Goal: Information Seeking & Learning: Learn about a topic

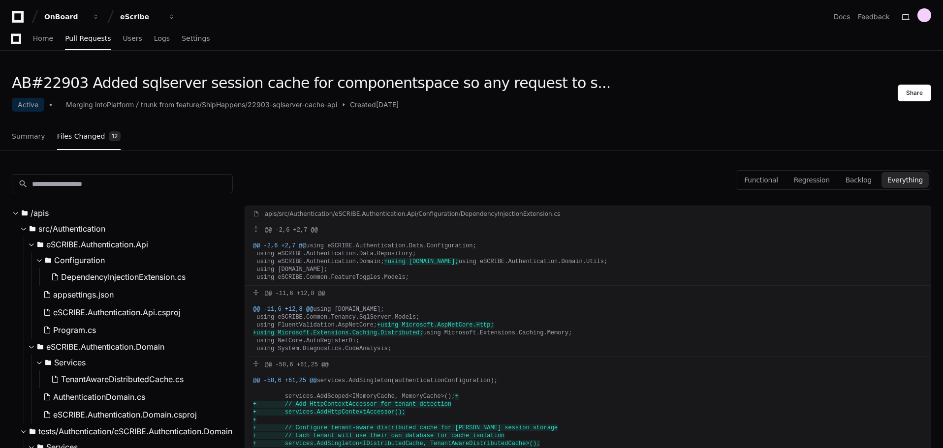
scroll to position [5217, 0]
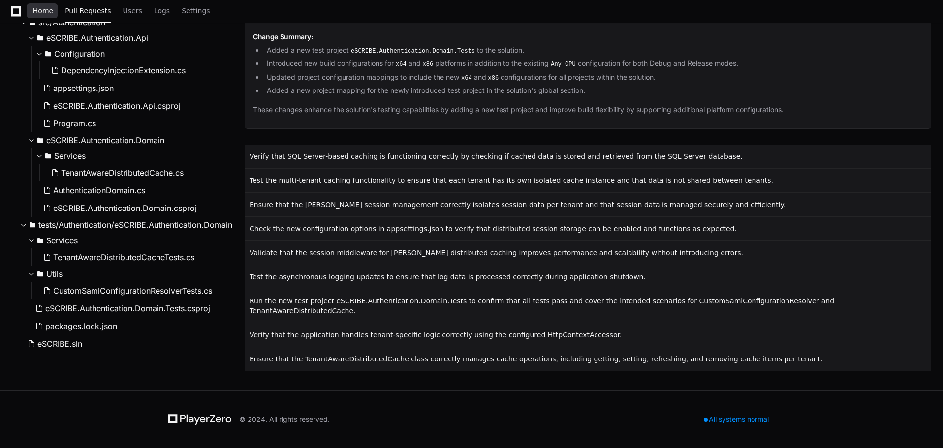
click at [36, 8] on span "Home" at bounding box center [43, 11] width 20 height 6
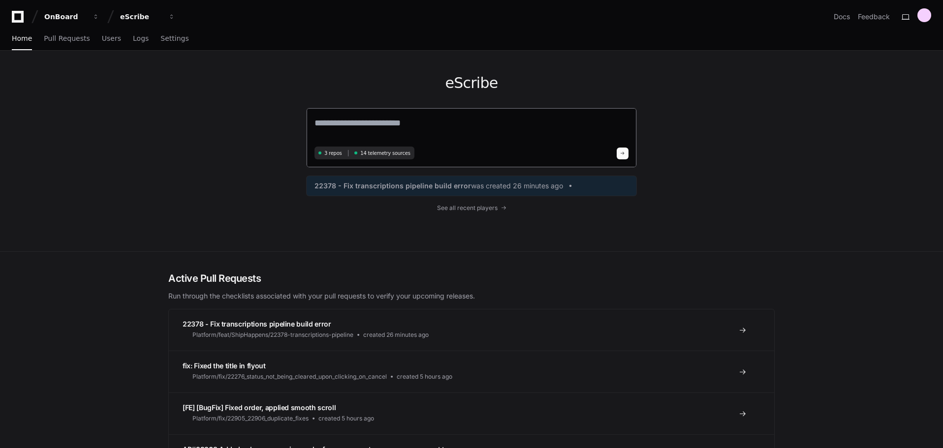
click at [374, 156] on span "14 telemetry sources" at bounding box center [385, 153] width 50 height 7
click at [325, 155] on div "3 repos 14 telemetry sources" at bounding box center [364, 153] width 100 height 13
click at [369, 153] on span "14 telemetry sources" at bounding box center [385, 153] width 50 height 7
click at [498, 209] on span "See all recent players" at bounding box center [467, 208] width 61 height 8
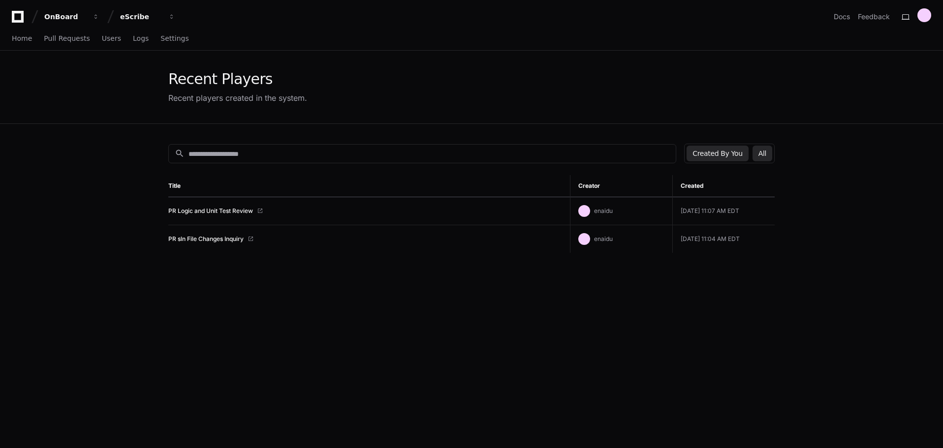
click at [768, 154] on button "All" at bounding box center [762, 154] width 20 height 16
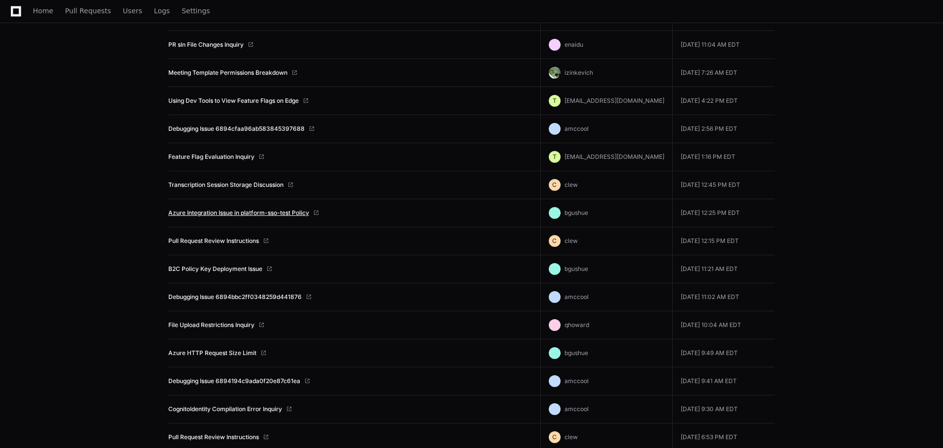
scroll to position [197, 0]
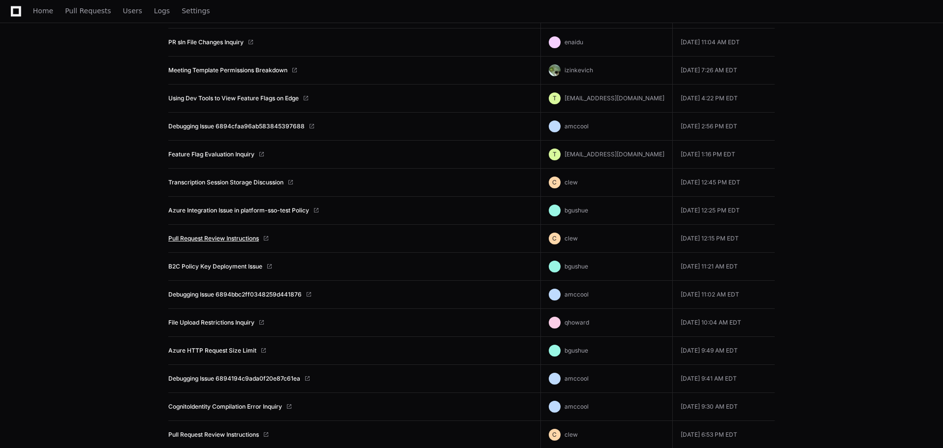
click at [234, 240] on link "Pull Request Review Instructions" at bounding box center [213, 239] width 91 height 8
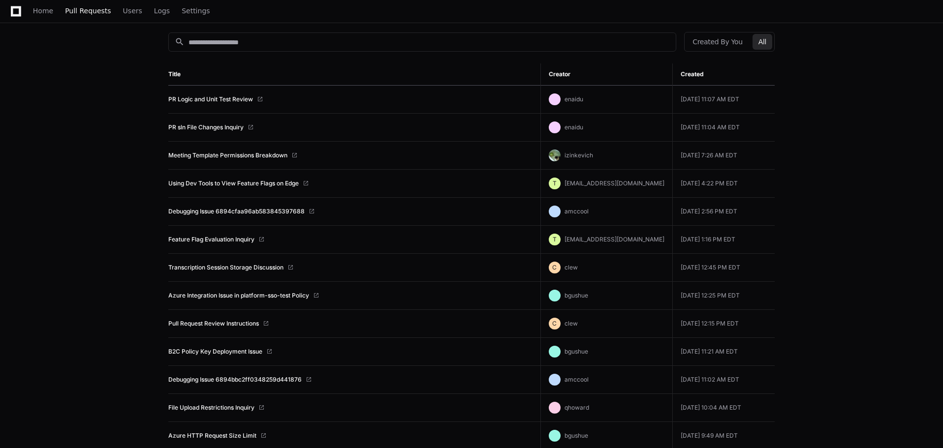
scroll to position [0, 0]
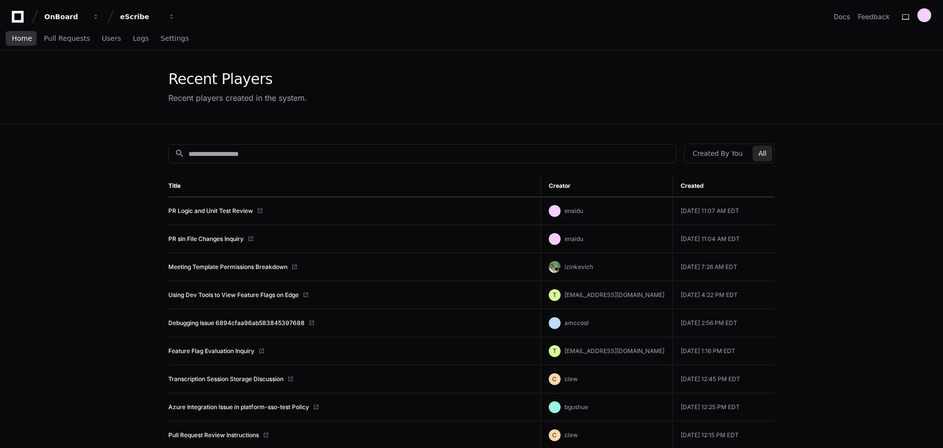
click at [20, 38] on span "Home" at bounding box center [22, 38] width 20 height 6
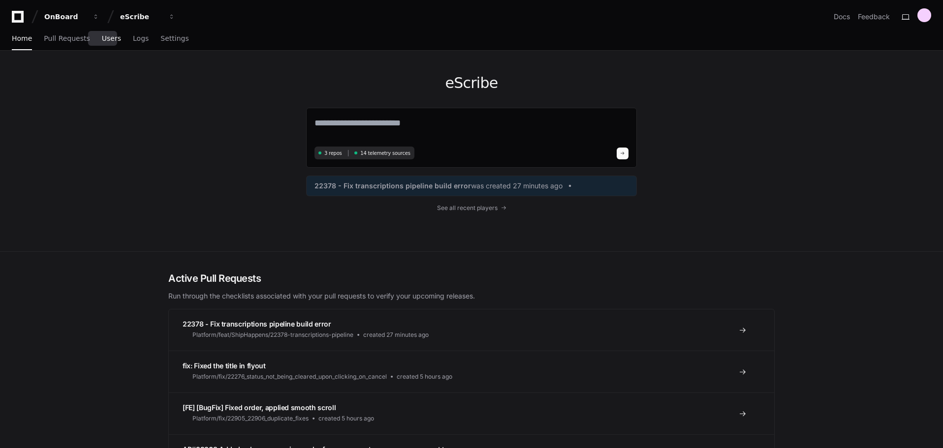
click at [102, 41] on span "Users" at bounding box center [111, 38] width 19 height 6
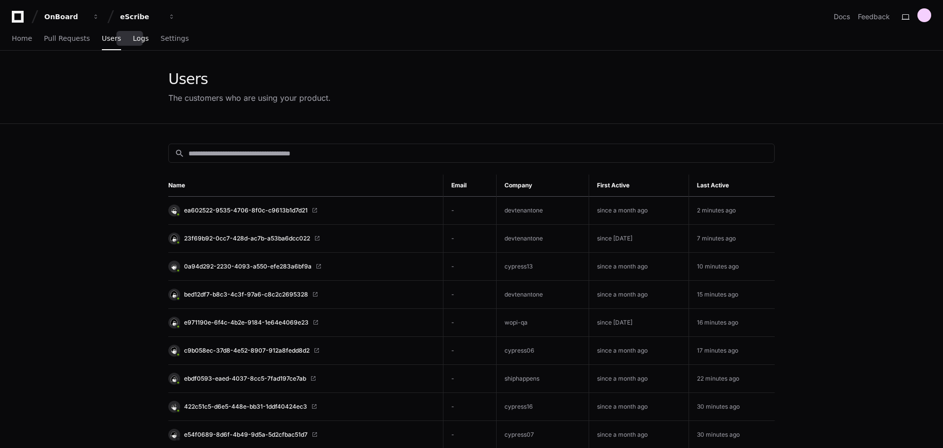
click at [133, 40] on span "Logs" at bounding box center [141, 38] width 16 height 6
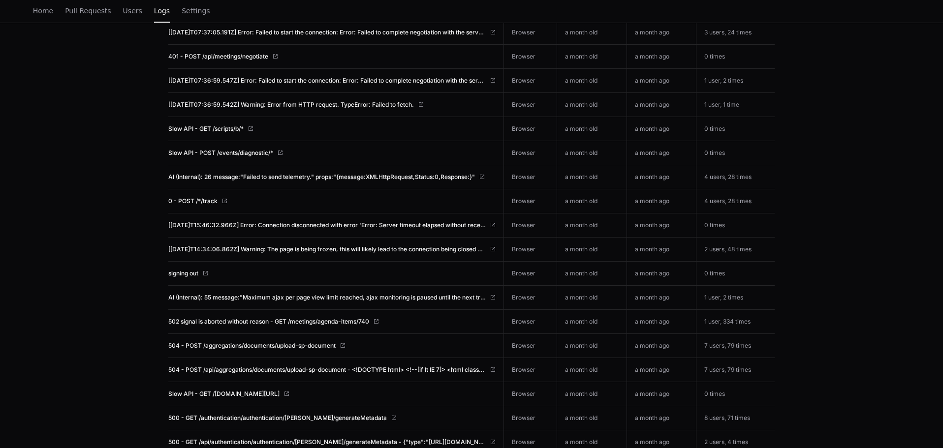
scroll to position [53, 0]
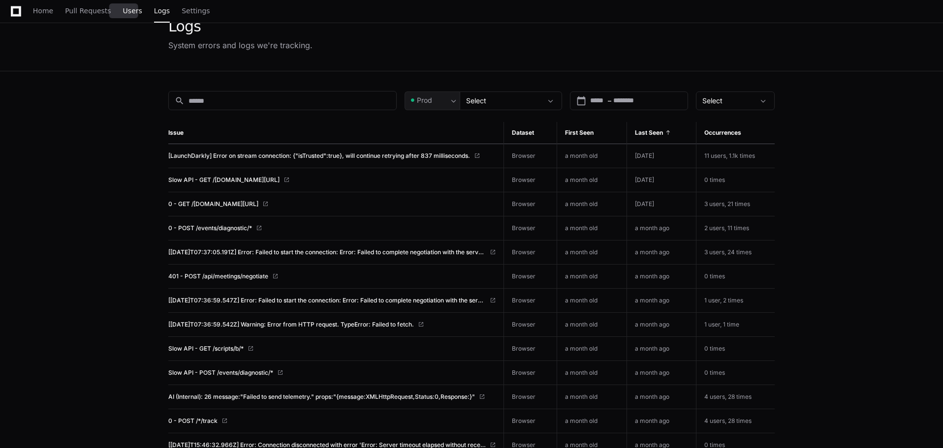
click at [123, 11] on span "Users" at bounding box center [132, 11] width 19 height 6
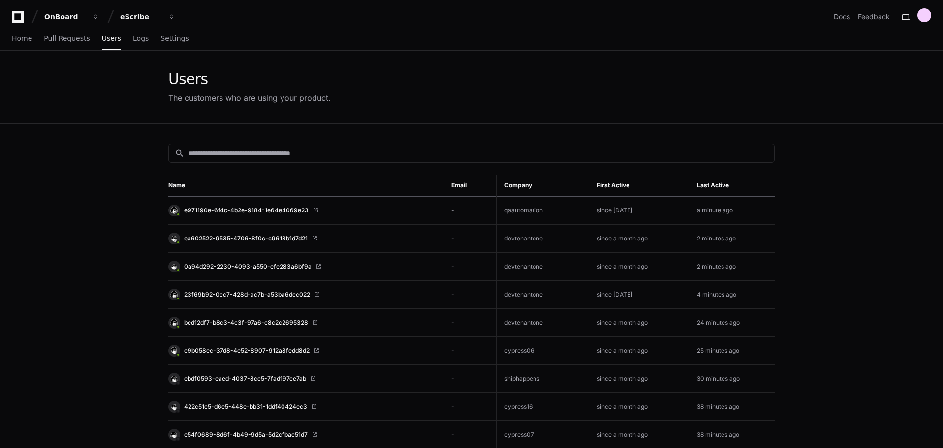
click at [281, 213] on span "e971190e-6f4c-4b2e-9184-1e64e4069e23" at bounding box center [246, 211] width 125 height 8
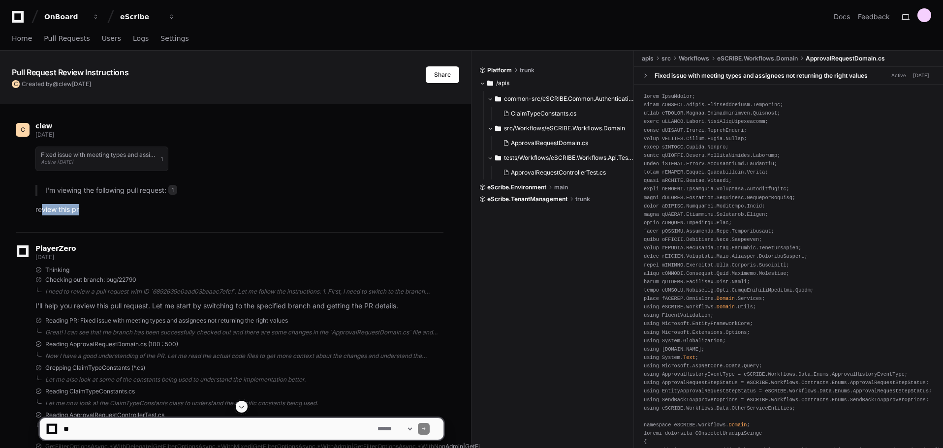
drag, startPoint x: 41, startPoint y: 213, endPoint x: 108, endPoint y: 213, distance: 67.4
click at [108, 213] on p "review this pr" at bounding box center [239, 209] width 408 height 11
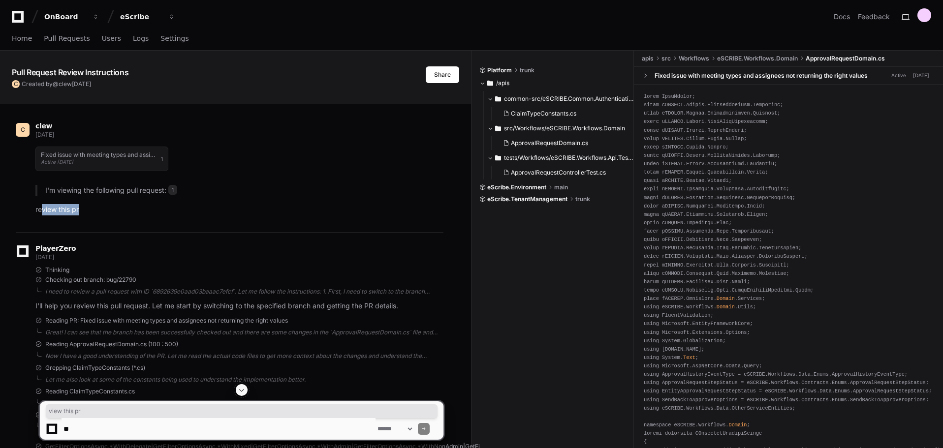
click at [147, 210] on p "review this pr" at bounding box center [239, 209] width 408 height 11
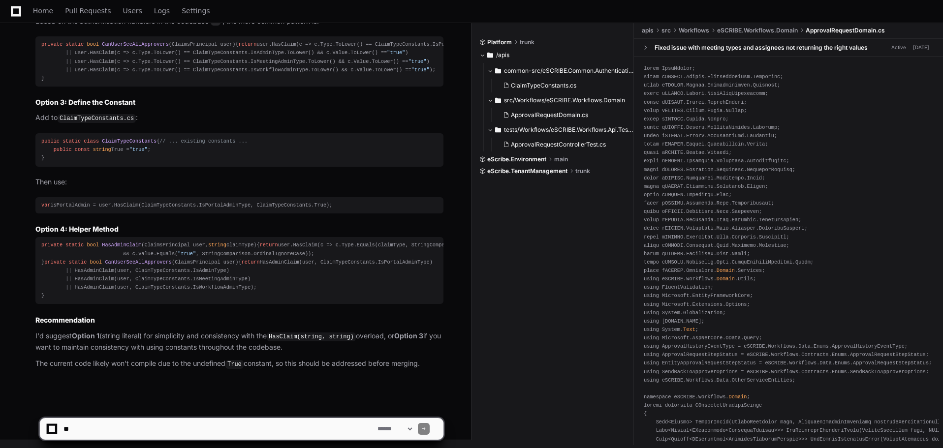
scroll to position [2357, 0]
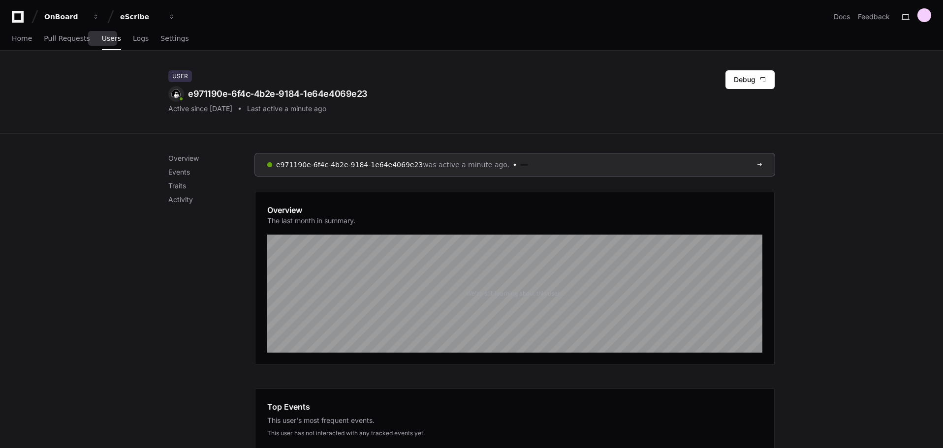
click at [102, 41] on span "Users" at bounding box center [111, 38] width 19 height 6
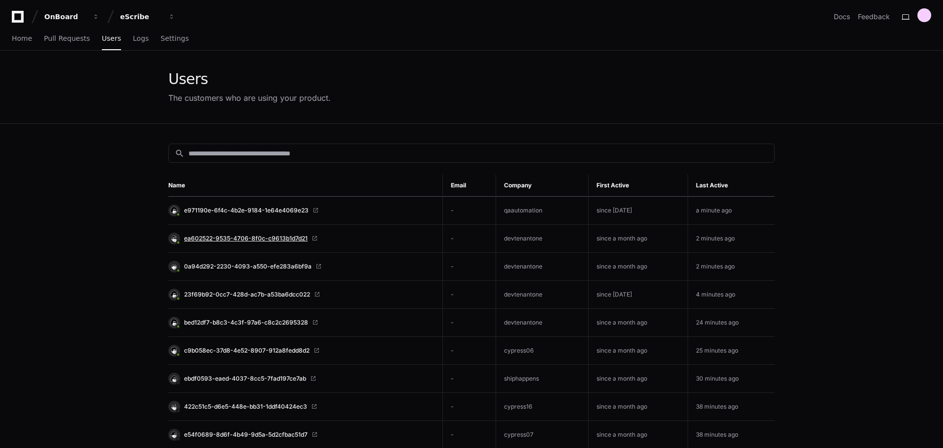
click at [246, 238] on span "ea602522-9535-4706-8f0c-c9613b1d7d21" at bounding box center [246, 239] width 124 height 8
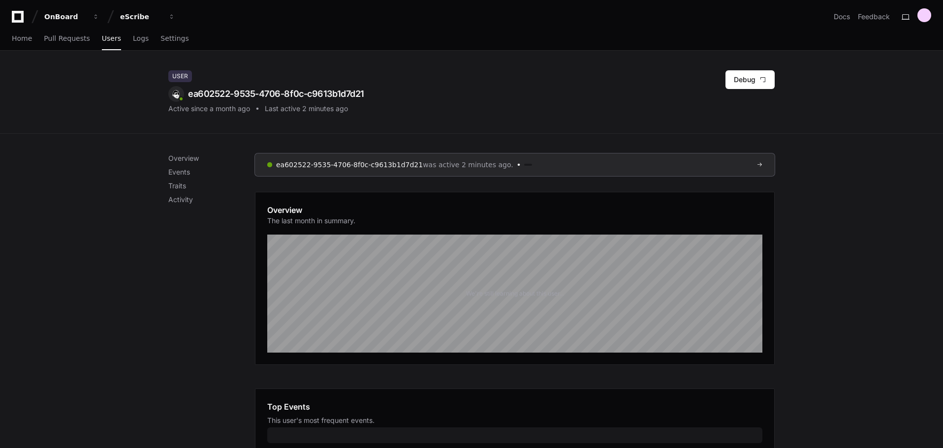
click at [532, 297] on div "We're still learning about this user..." at bounding box center [515, 294] width 98 height 8
click at [192, 175] on p "Events" at bounding box center [211, 172] width 87 height 10
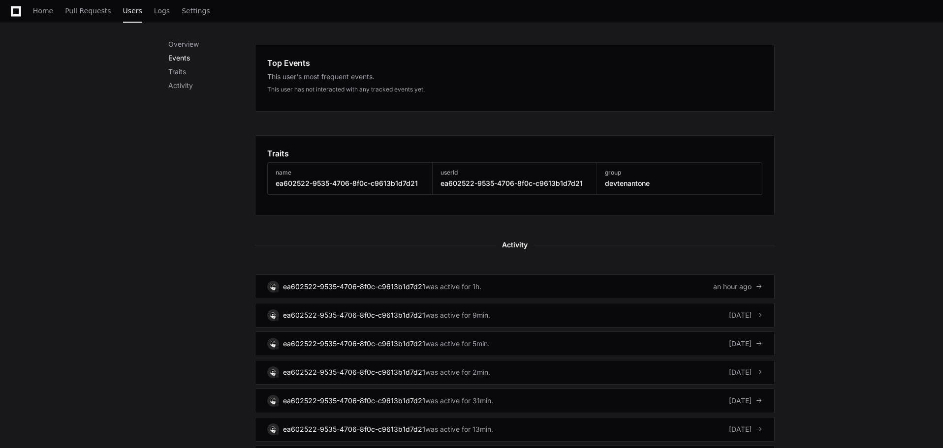
scroll to position [401, 0]
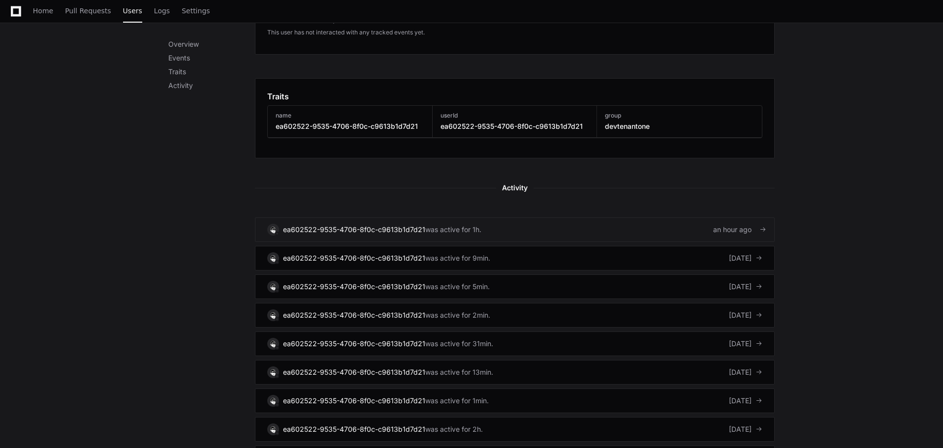
click at [474, 230] on div "was active for 1h." at bounding box center [453, 230] width 56 height 10
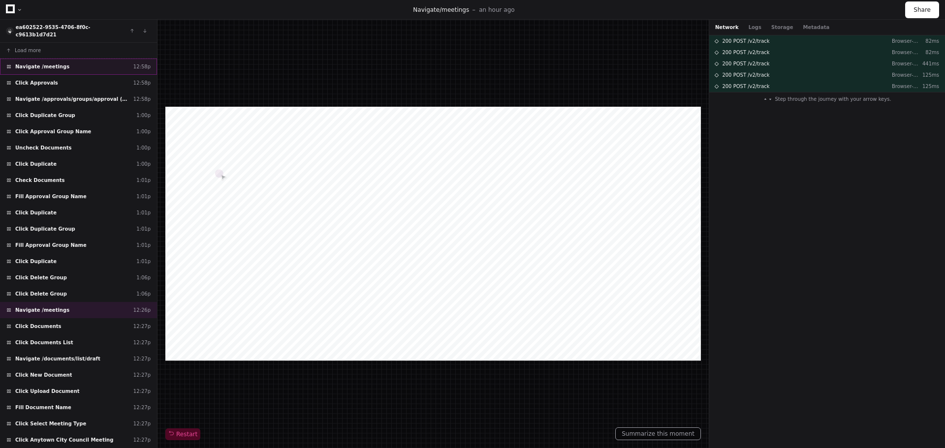
click at [63, 63] on div "Navigate /meetings 12:58p" at bounding box center [78, 67] width 157 height 16
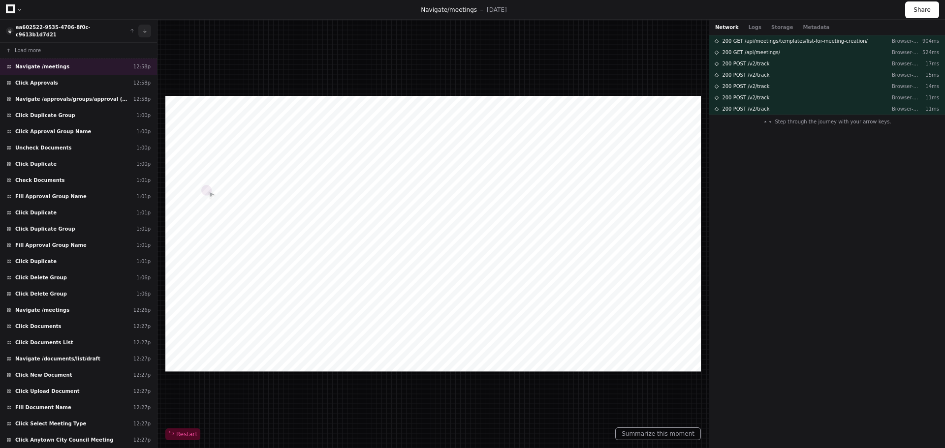
click at [146, 28] on button at bounding box center [144, 31] width 13 height 13
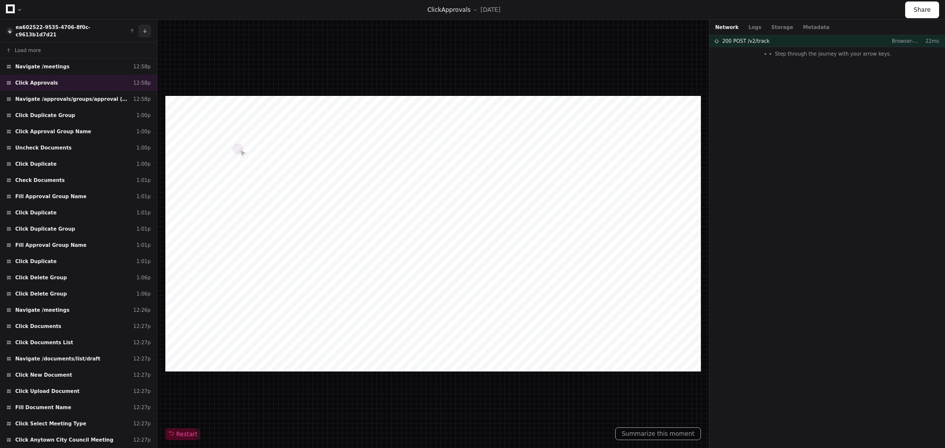
click at [146, 28] on button at bounding box center [144, 31] width 13 height 13
